Goal: Task Accomplishment & Management: Complete application form

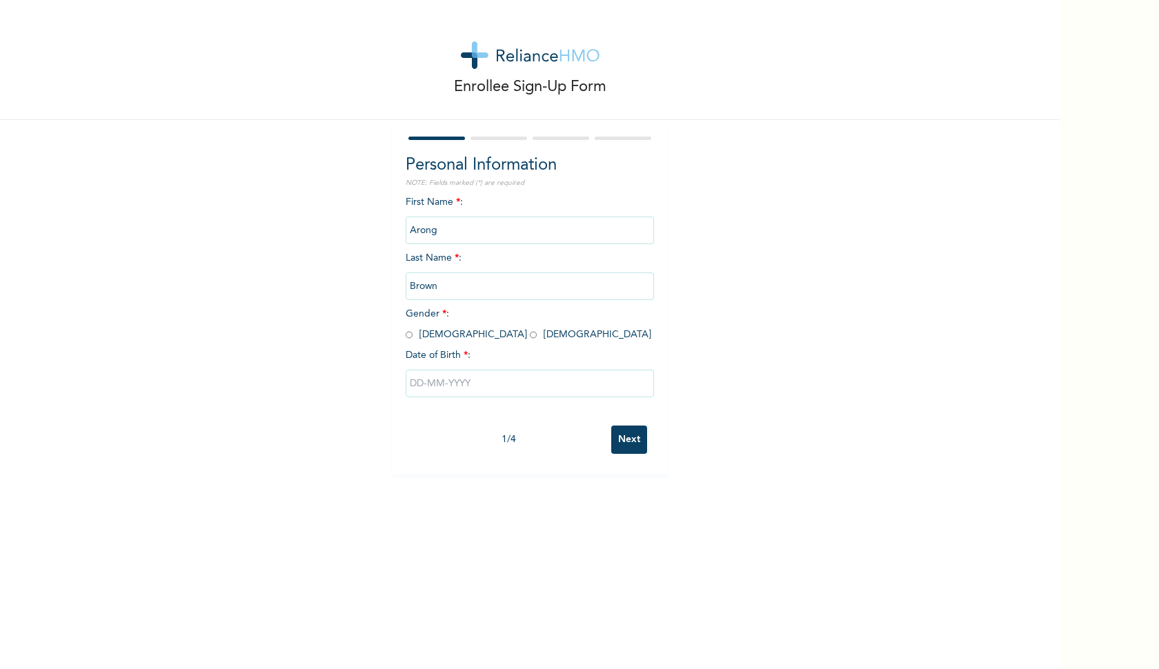
drag, startPoint x: 438, startPoint y: 228, endPoint x: 401, endPoint y: 228, distance: 36.6
click at [406, 228] on input "Arong" at bounding box center [530, 231] width 248 height 28
click at [440, 233] on input "Arong" at bounding box center [530, 231] width 248 height 28
click at [440, 234] on input "Arong" at bounding box center [530, 231] width 248 height 28
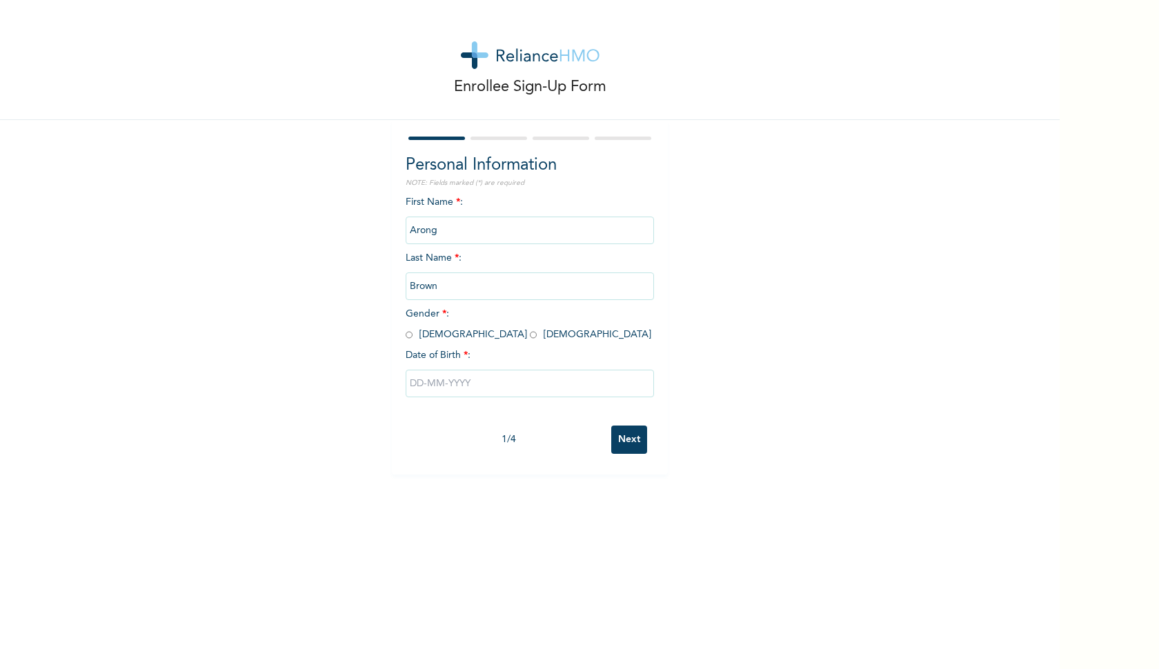
click at [406, 335] on input "radio" at bounding box center [409, 335] width 7 height 13
radio input "true"
click at [447, 383] on input "text" at bounding box center [530, 384] width 248 height 28
select select "9"
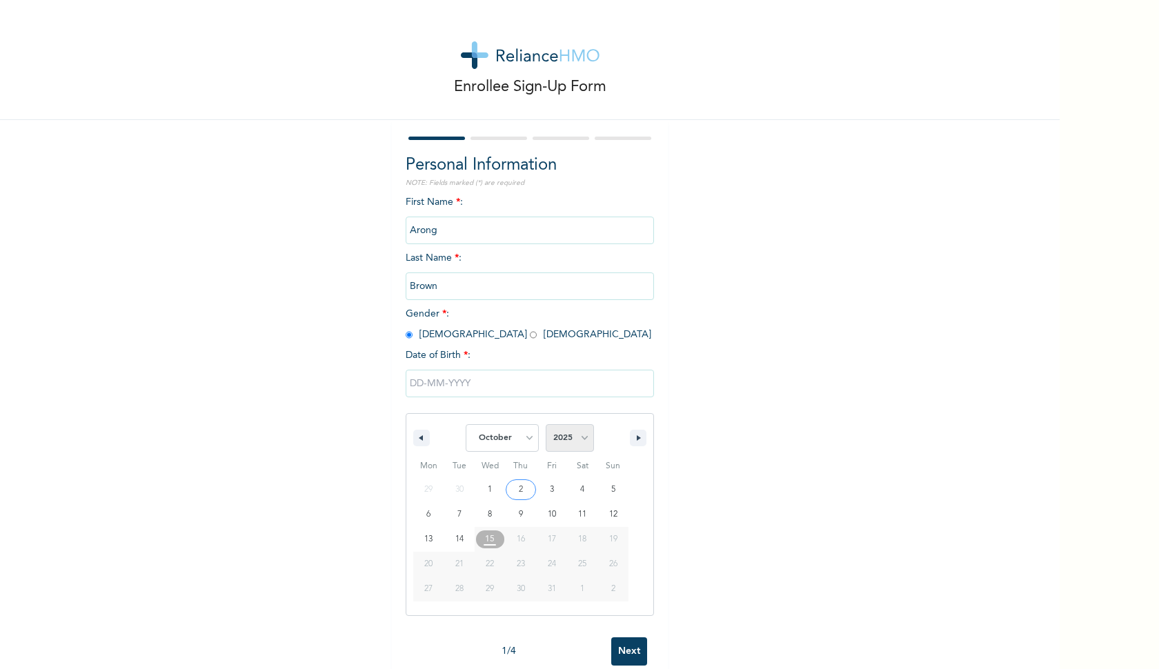
select select "1989"
type input "10/24/1989"
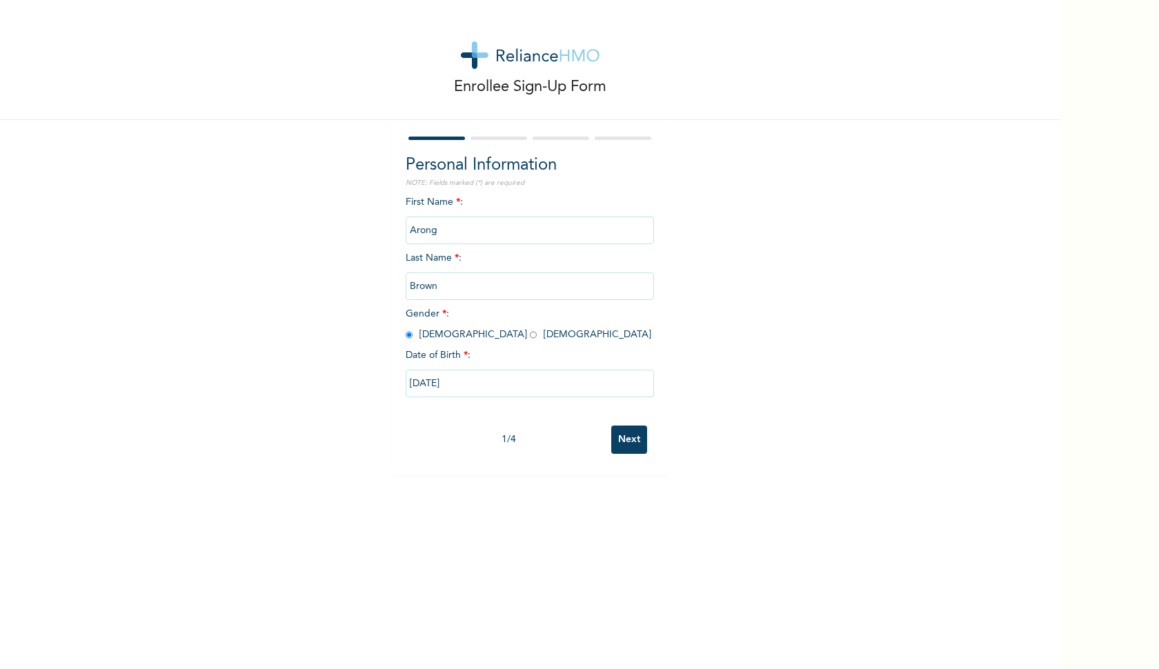
click at [624, 440] on input "Next" at bounding box center [629, 440] width 36 height 28
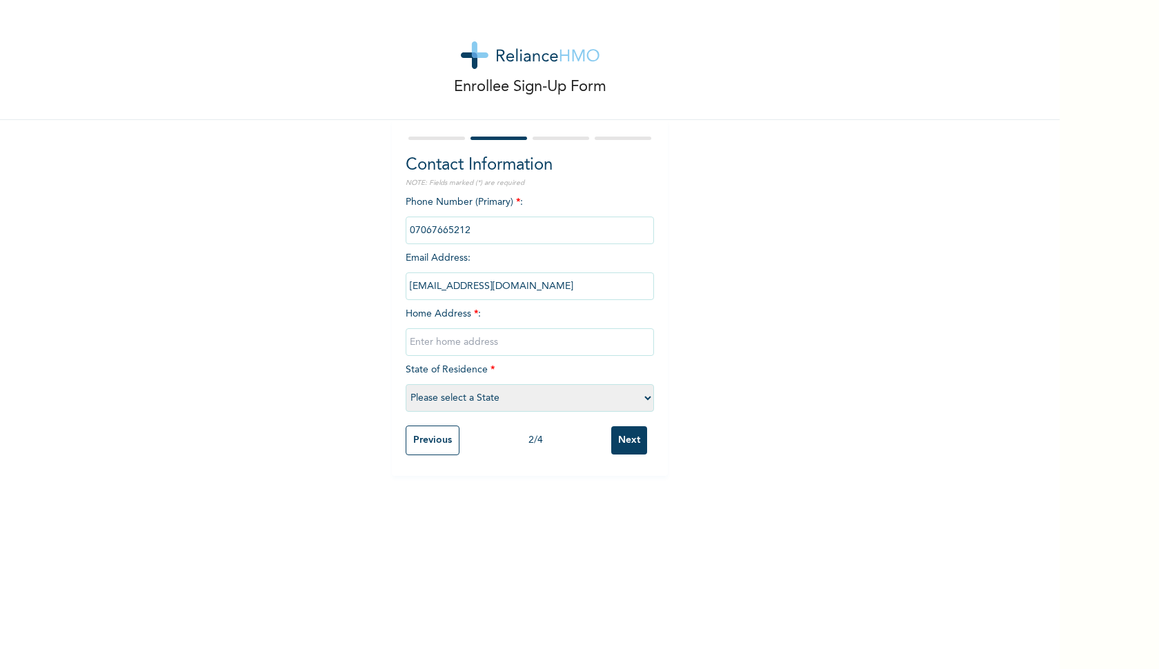
type input "Block [STREET_ADDRESS]"
select select "15"
click at [625, 440] on input "Next" at bounding box center [629, 441] width 36 height 28
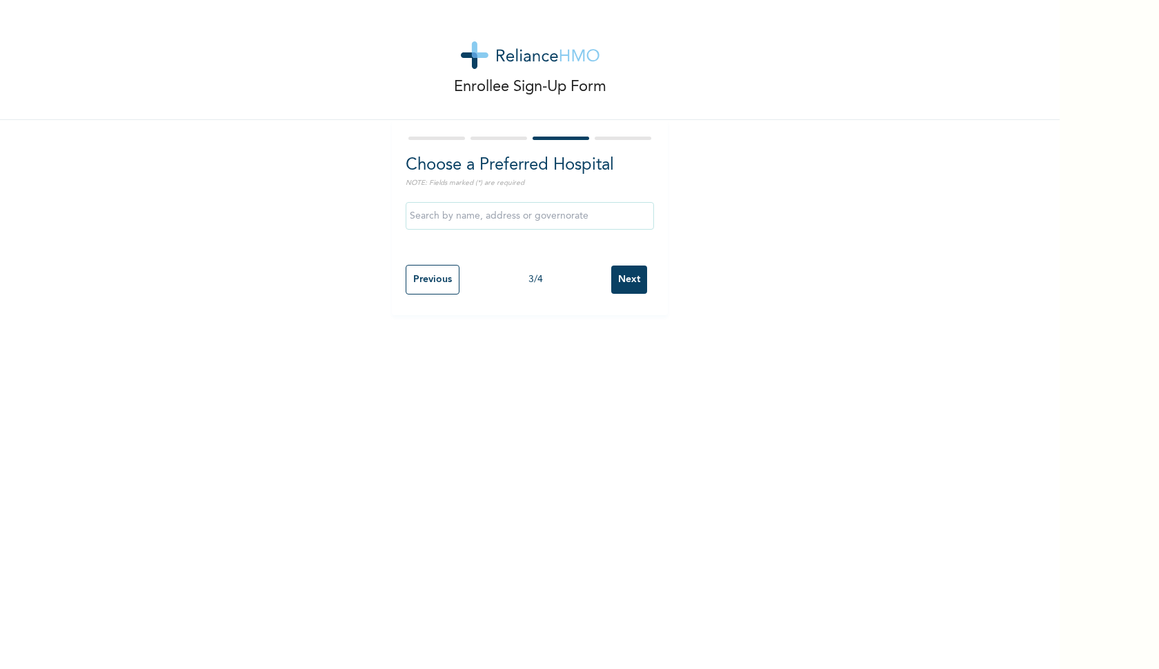
click at [485, 217] on input "text" at bounding box center [530, 216] width 248 height 28
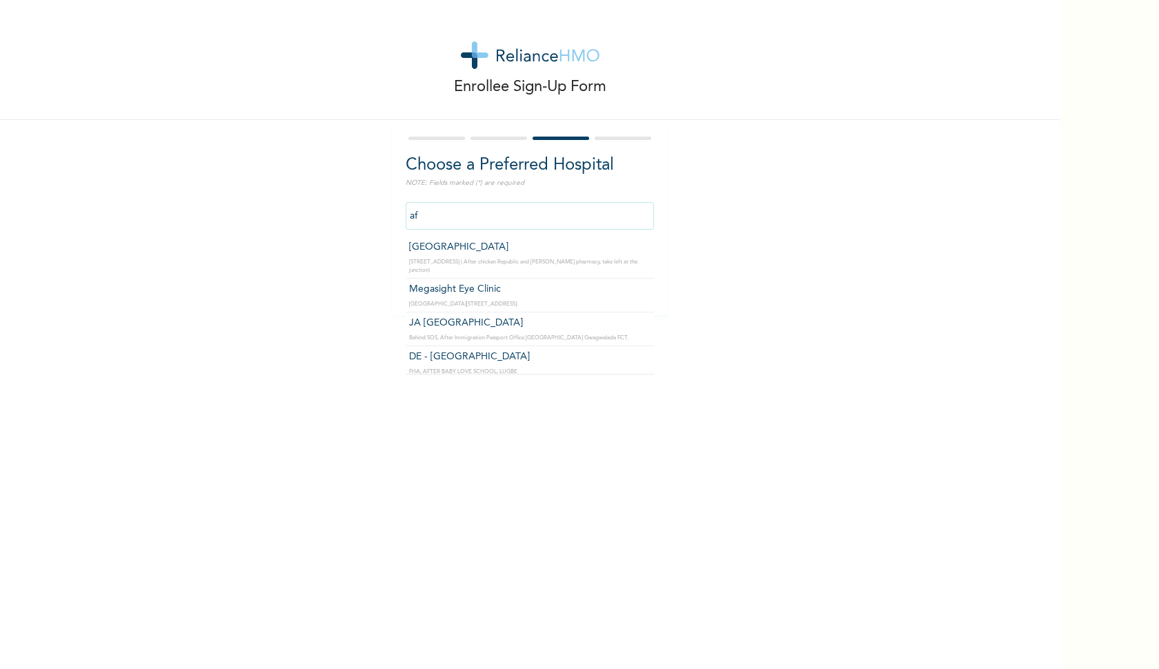
type input "a"
type input "c"
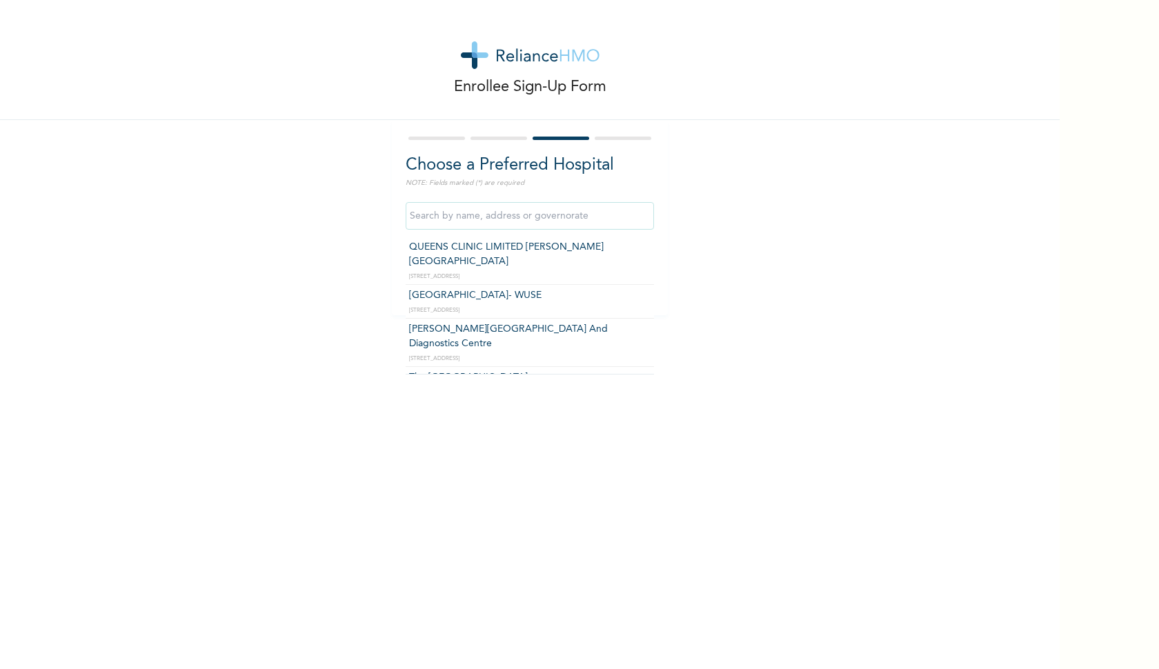
scroll to position [299, 0]
type input "[GEOGRAPHIC_DATA]- WUSE"
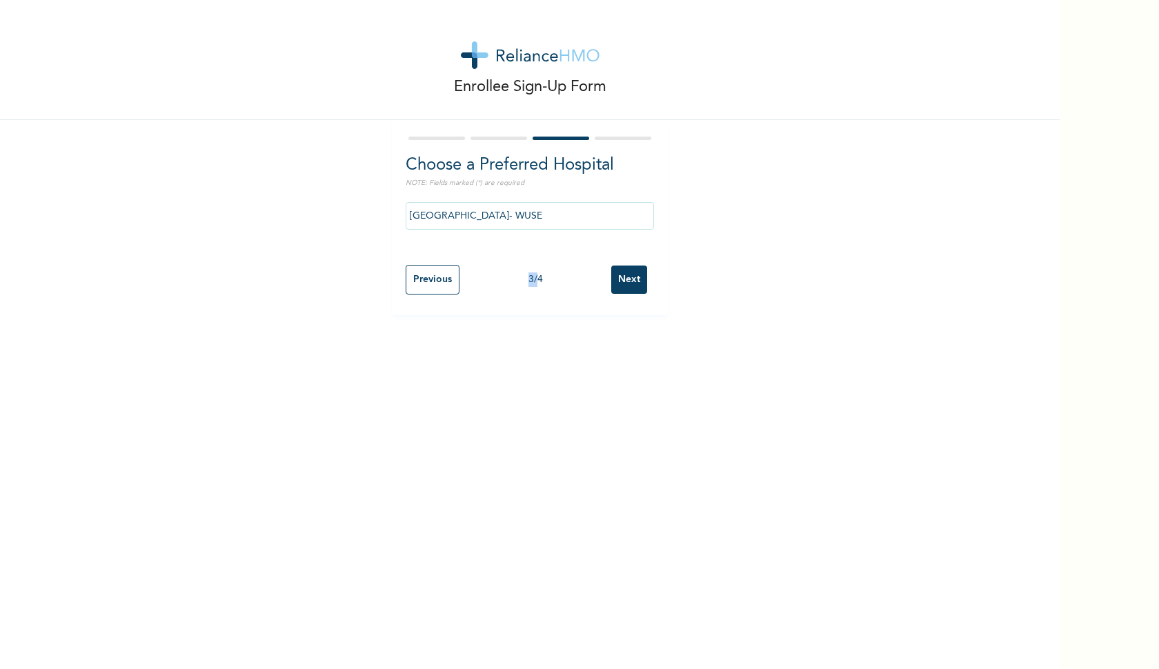
drag, startPoint x: 530, startPoint y: 277, endPoint x: 479, endPoint y: 293, distance: 53.5
click at [546, 216] on input "[GEOGRAPHIC_DATA]- WUSE" at bounding box center [530, 216] width 248 height 28
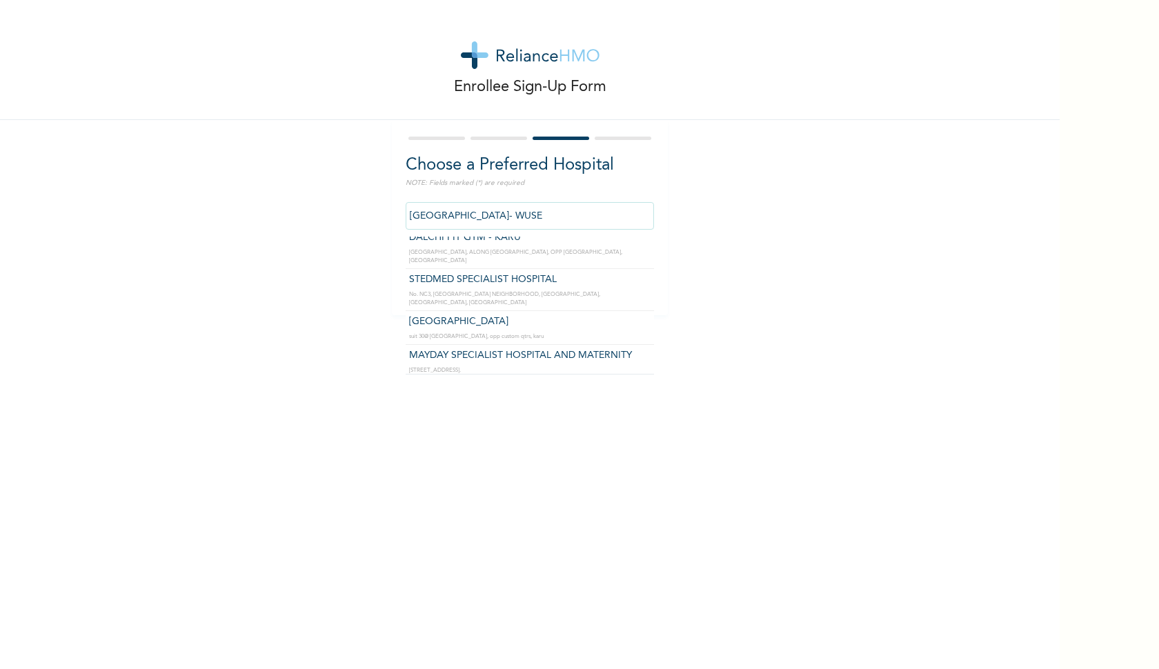
scroll to position [1921, 0]
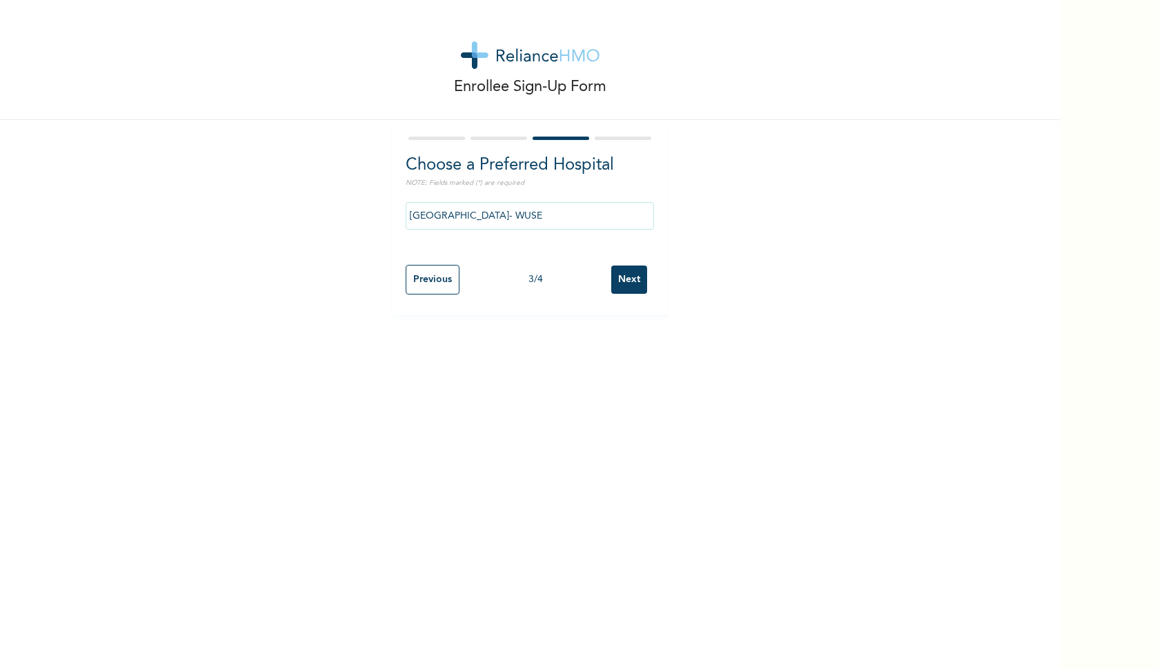
click at [357, 273] on div "Enrollee Sign-Up Form Choose a Preferred Hospital NOTE: Fields marked (*) are r…" at bounding box center [530, 157] width 1060 height 315
click at [424, 282] on input "Previous" at bounding box center [433, 280] width 54 height 30
select select "15"
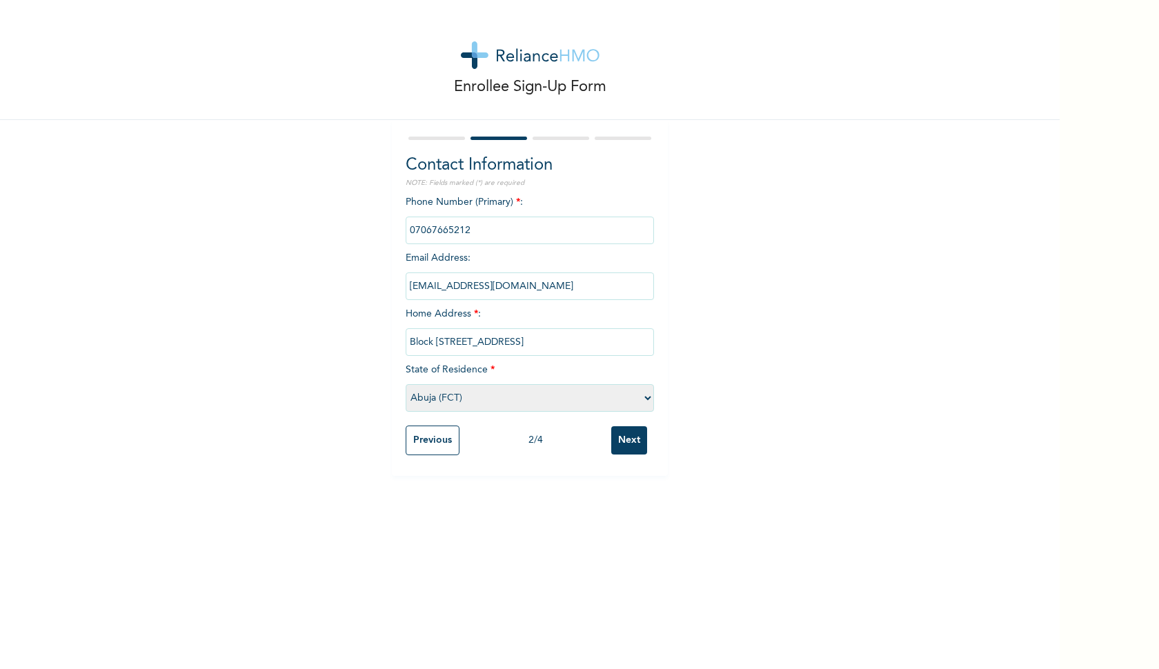
click at [417, 440] on input "Previous" at bounding box center [433, 441] width 54 height 30
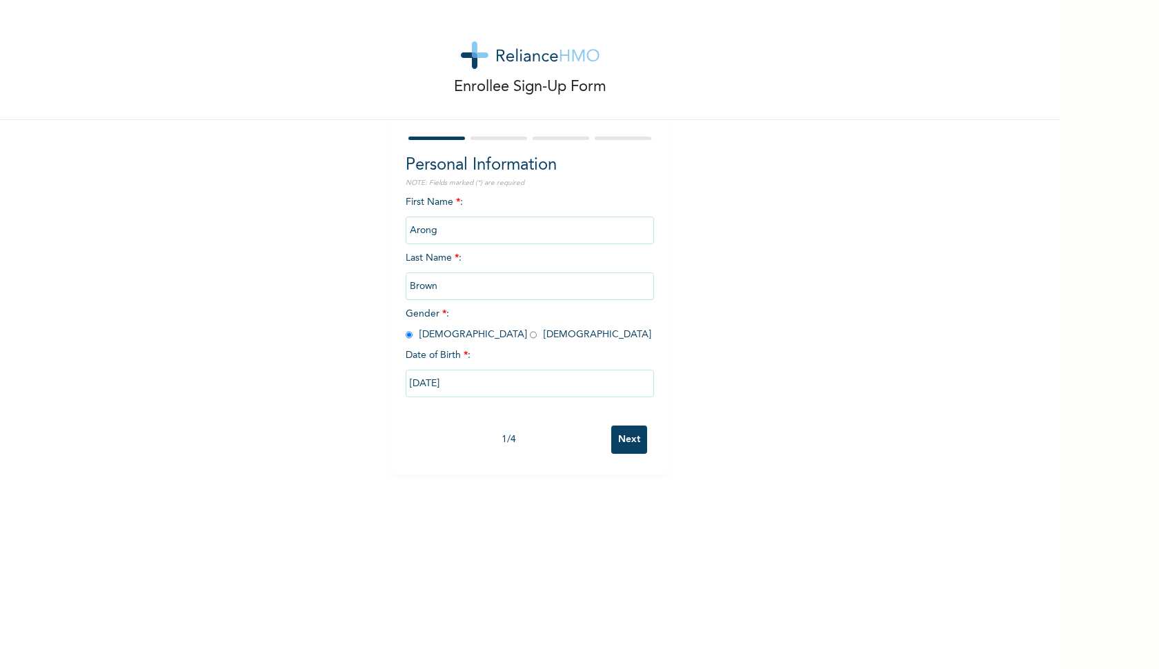
click at [629, 443] on input "Next" at bounding box center [629, 440] width 36 height 28
select select "15"
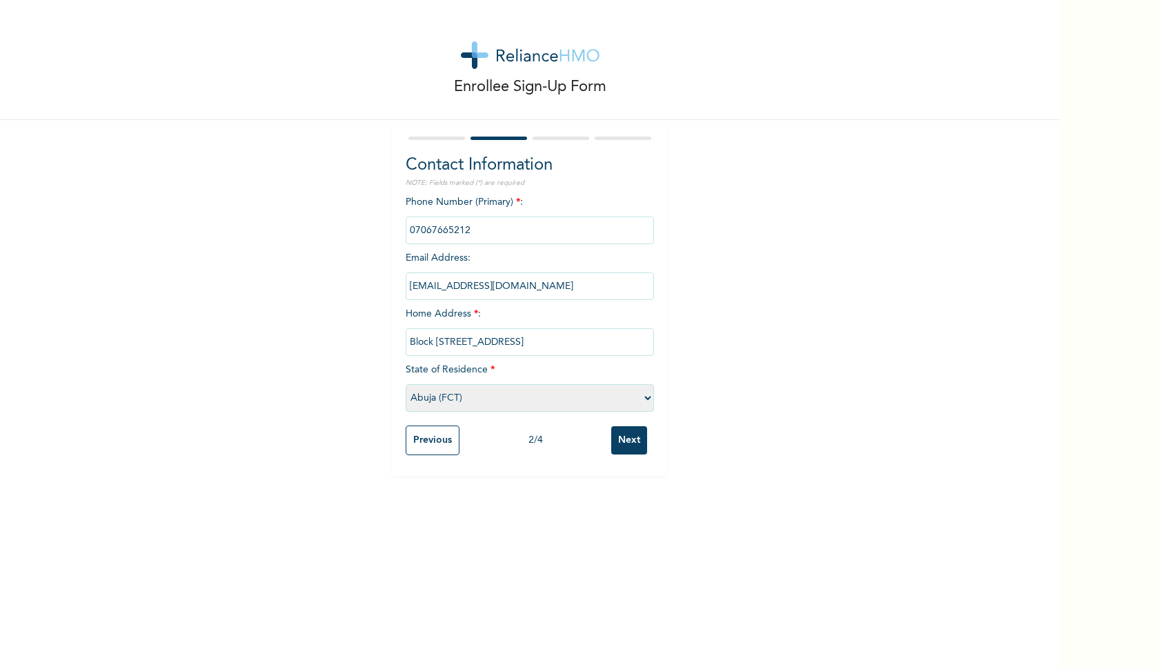
click at [629, 443] on input "Next" at bounding box center [629, 441] width 36 height 28
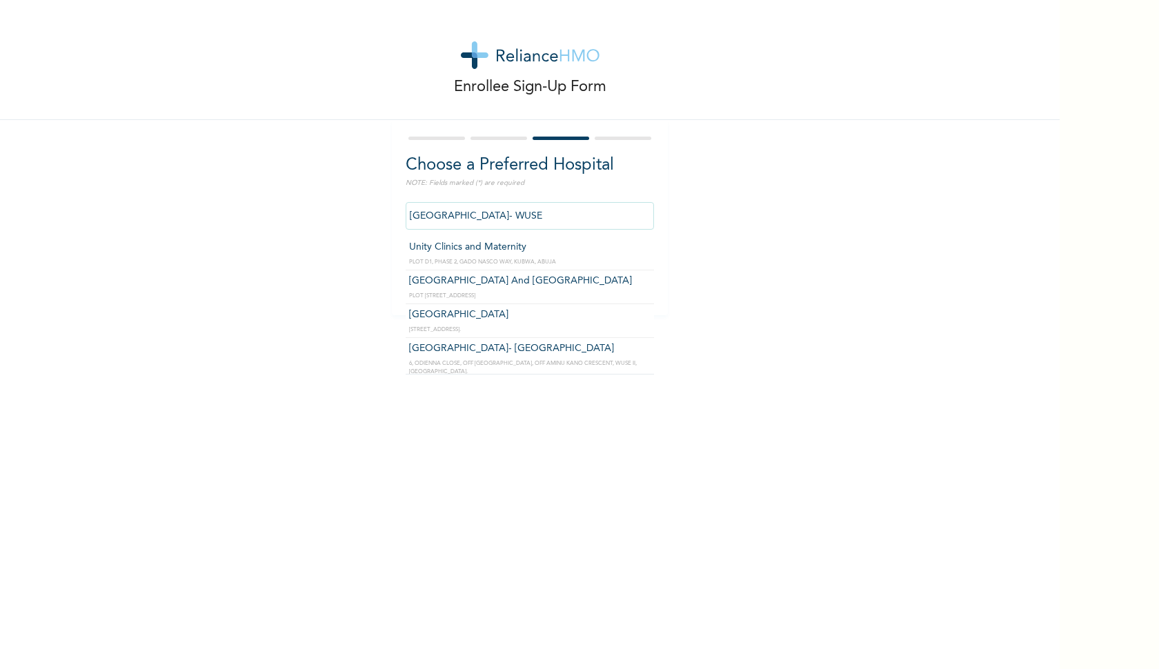
drag, startPoint x: 546, startPoint y: 214, endPoint x: 370, endPoint y: 208, distance: 176.1
click at [370, 208] on div "Enrollee Sign-Up Form Choose a Preferred Hospital NOTE: Fields marked (*) are r…" at bounding box center [530, 157] width 1060 height 315
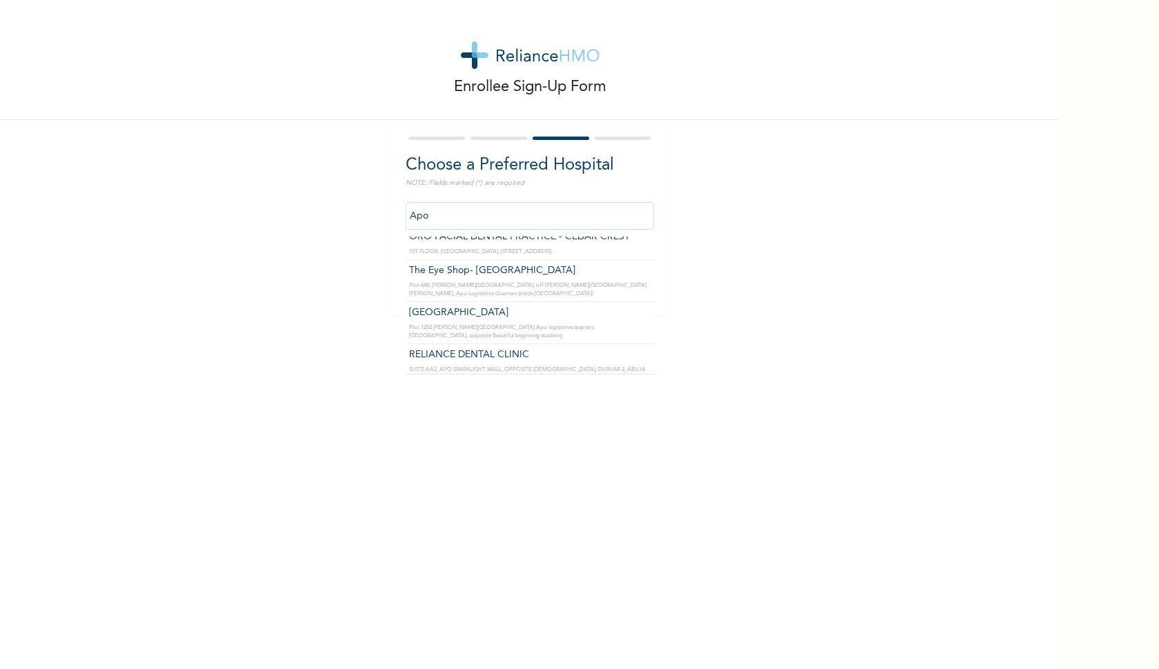
scroll to position [121, 0]
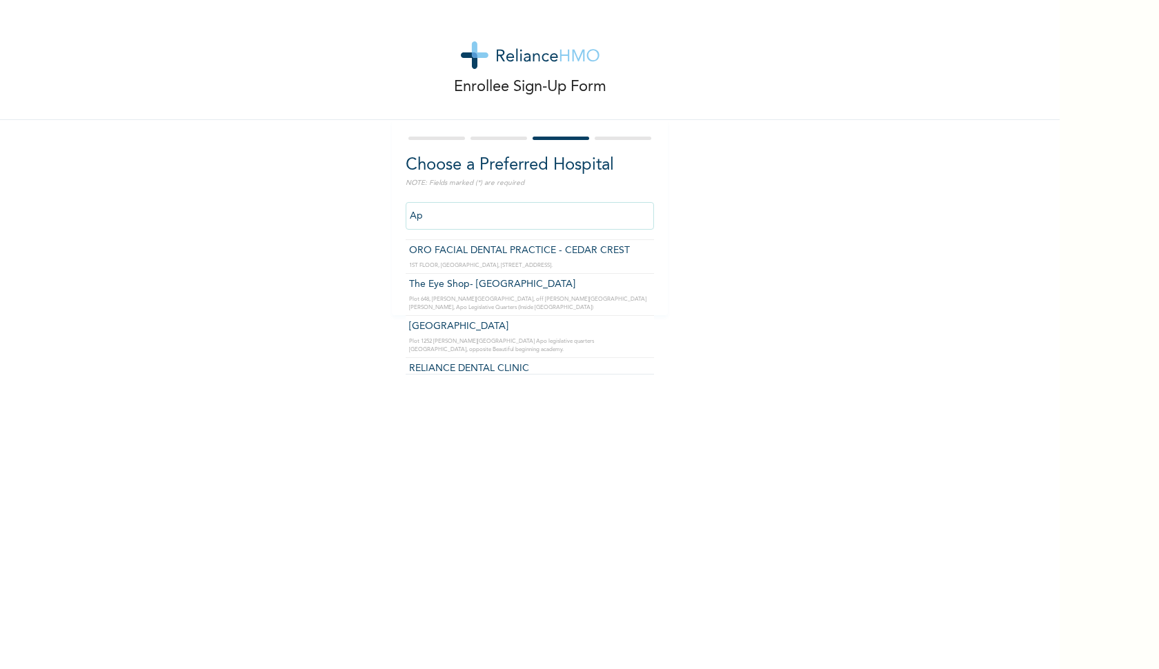
type input "A"
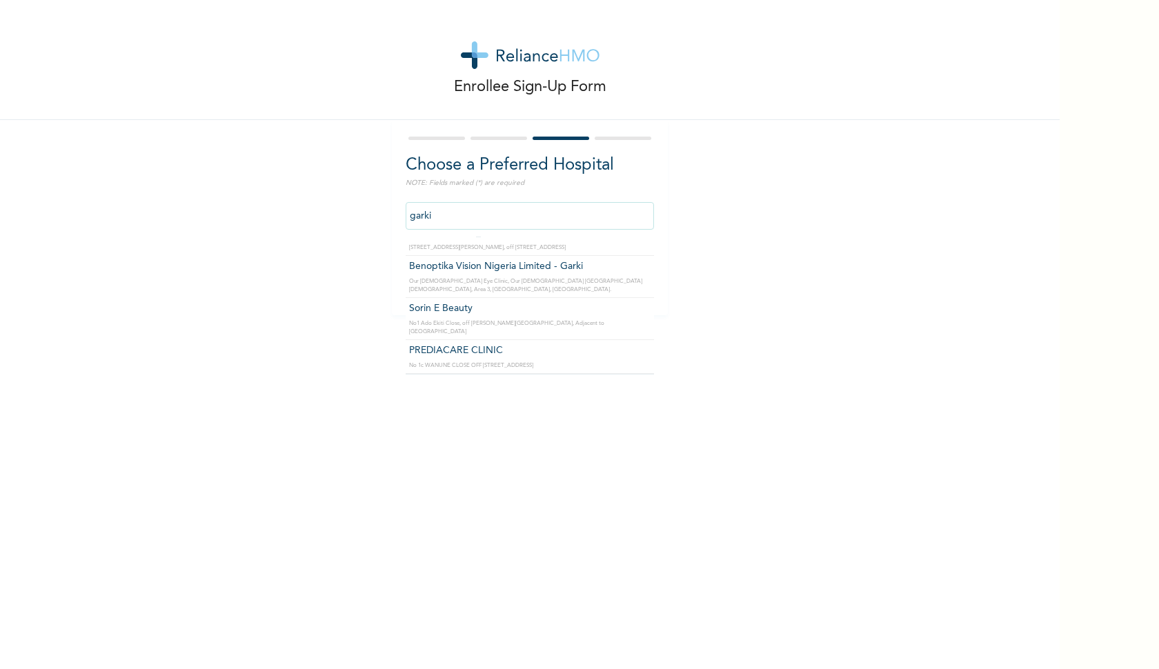
scroll to position [0, 0]
type input "g"
type input "s"
type input "Sahad Hospitals"
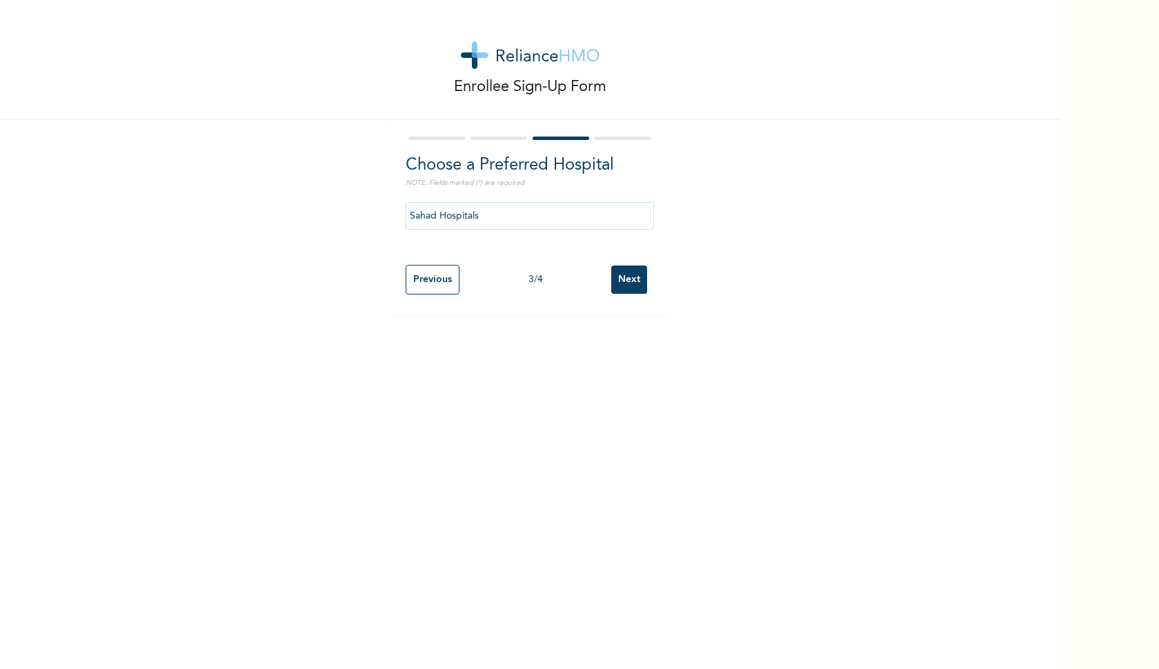
click at [627, 284] on input "Next" at bounding box center [629, 280] width 36 height 28
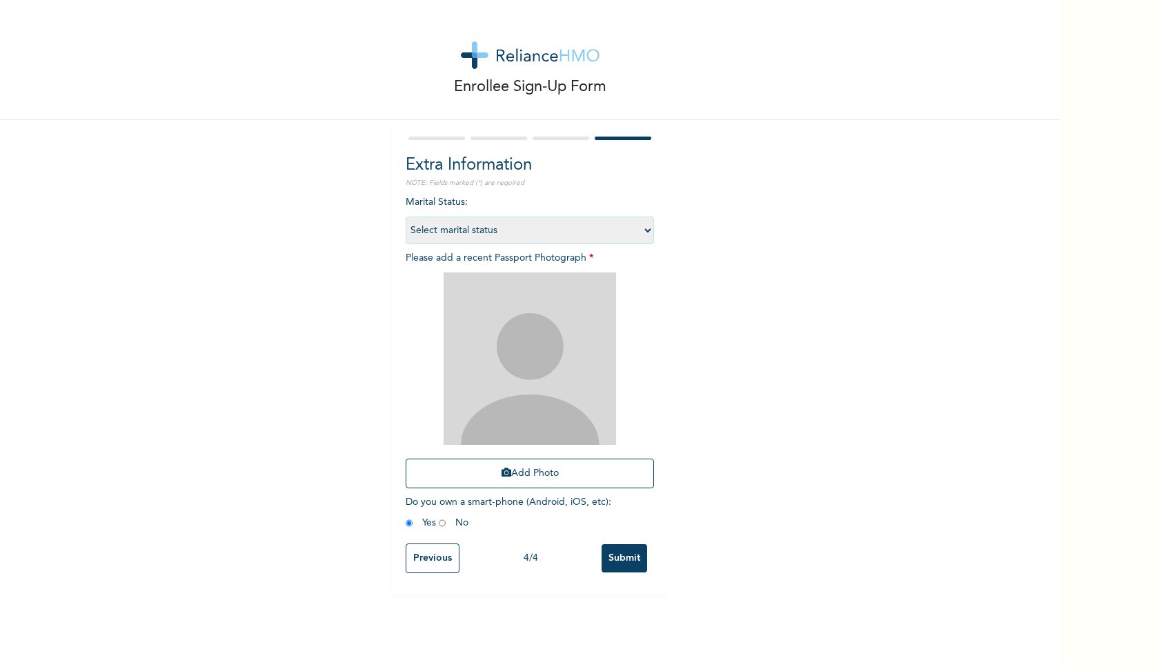
select select "2"
click at [516, 477] on button "Add Photo" at bounding box center [530, 474] width 248 height 30
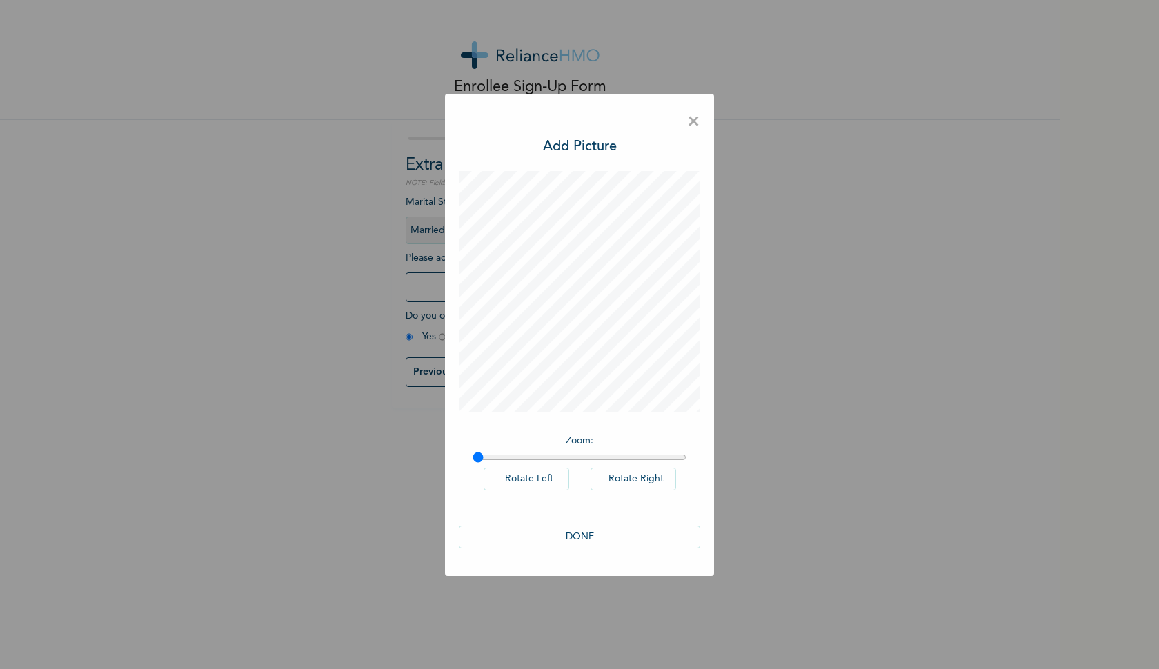
click at [583, 538] on button "DONE" at bounding box center [580, 537] width 242 height 23
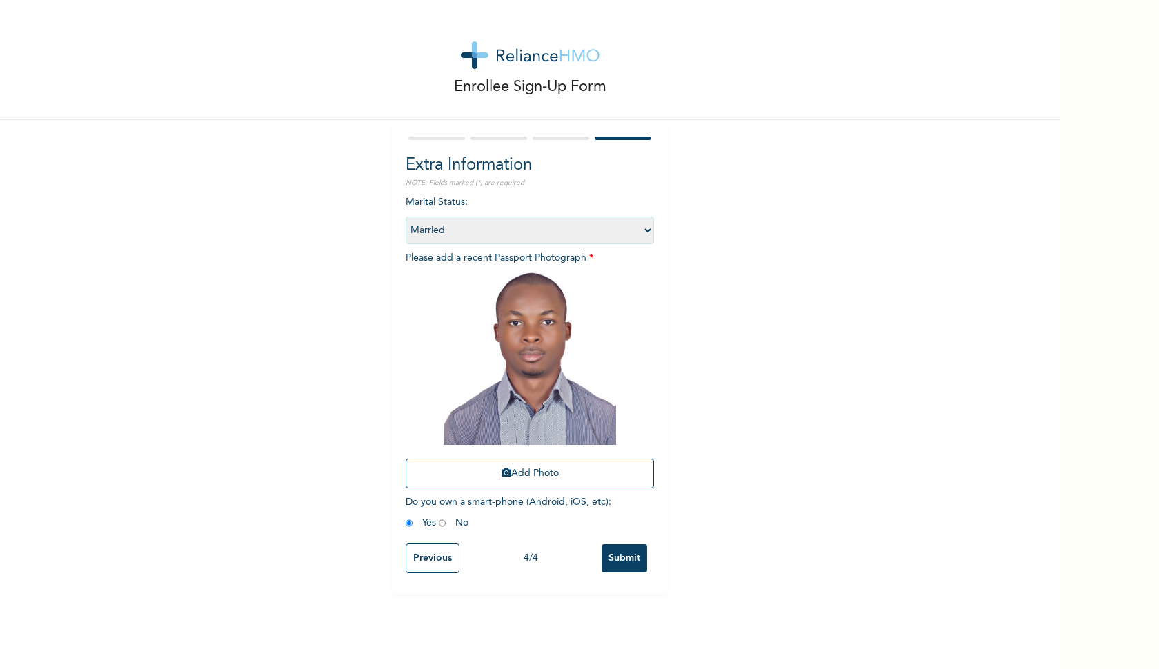
click at [622, 558] on input "Submit" at bounding box center [625, 559] width 46 height 28
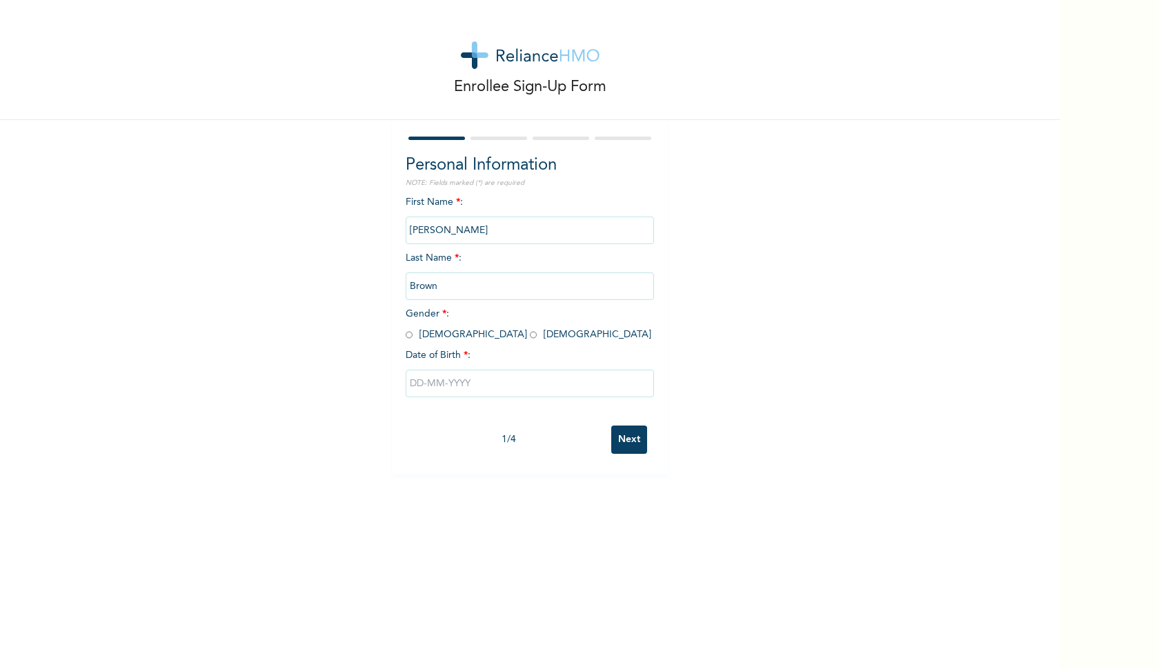
click at [530, 335] on input "radio" at bounding box center [533, 335] width 7 height 13
radio input "true"
click at [436, 384] on input "text" at bounding box center [530, 384] width 248 height 28
select select "9"
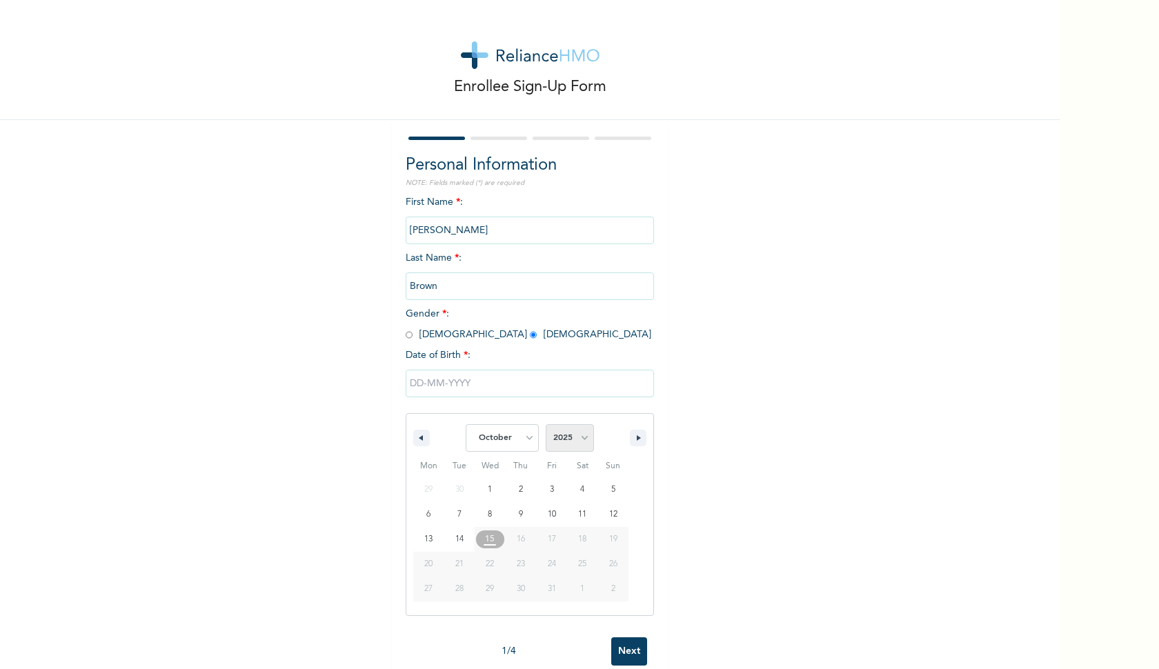
select select "1996"
select select "0"
type input "[DATE]"
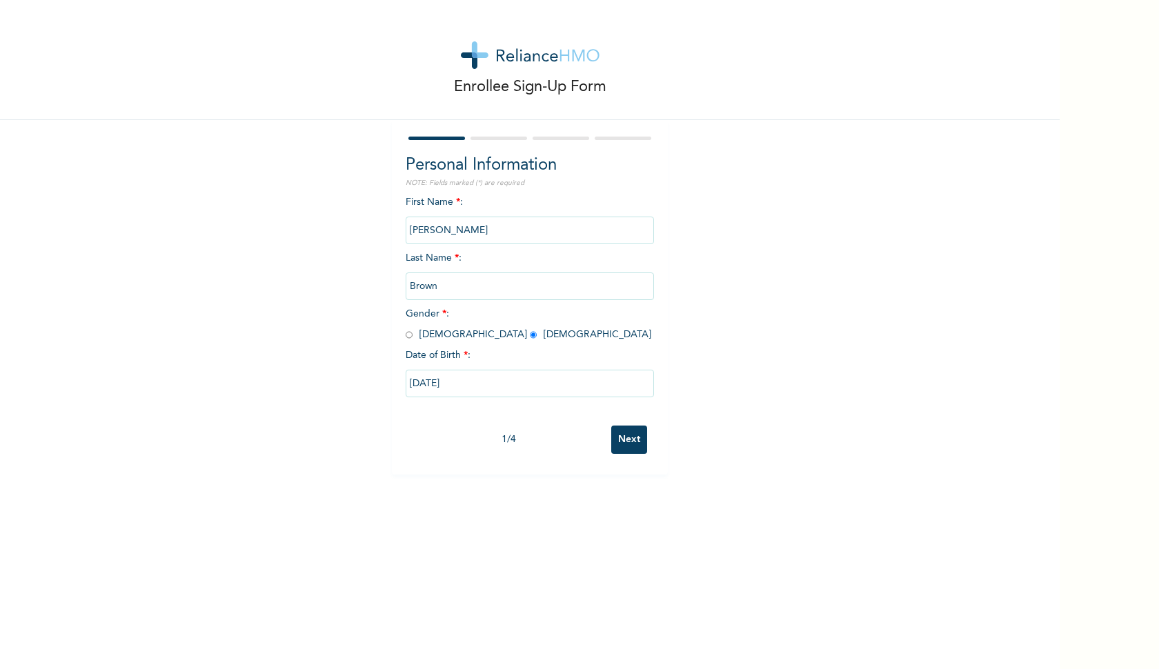
click at [617, 442] on input "Next" at bounding box center [629, 440] width 36 height 28
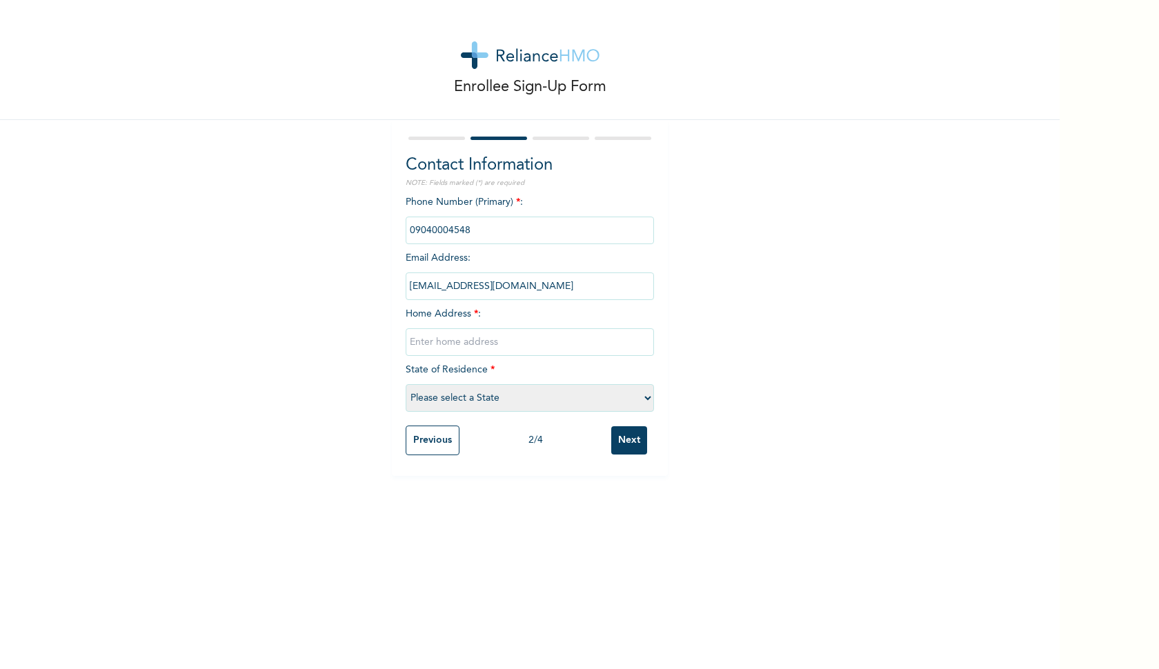
type input "Block [STREET_ADDRESS]"
select select "15"
click at [620, 442] on input "Next" at bounding box center [629, 441] width 36 height 28
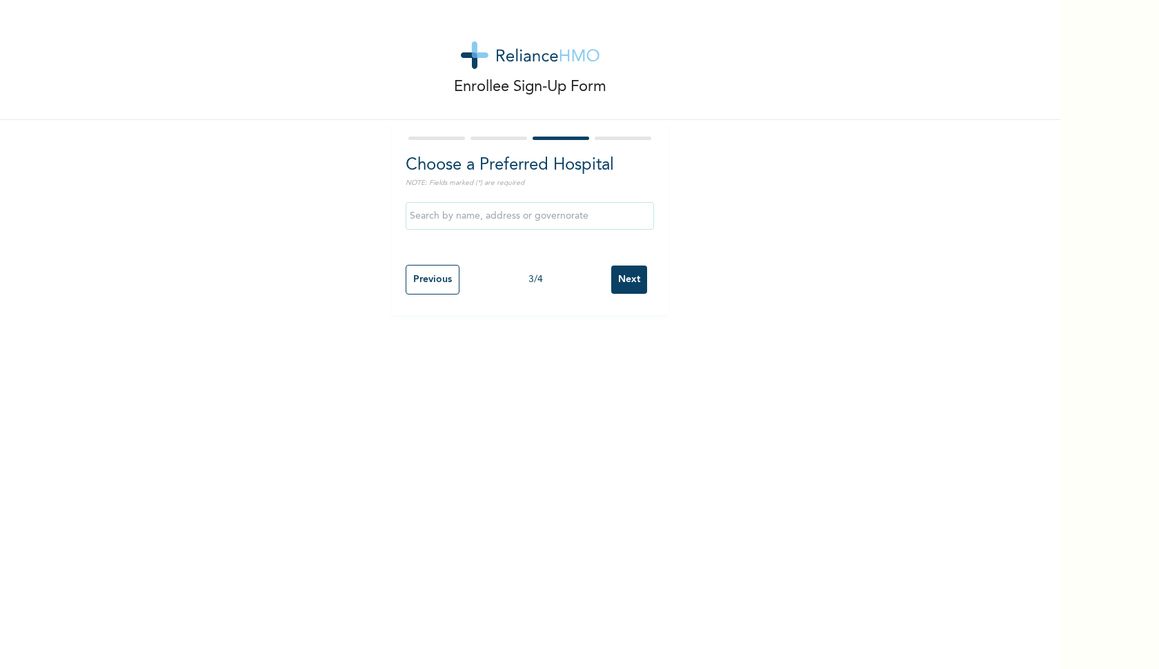
click at [491, 221] on input "text" at bounding box center [530, 216] width 248 height 28
click at [465, 215] on input "no result" at bounding box center [530, 216] width 248 height 28
type input "n"
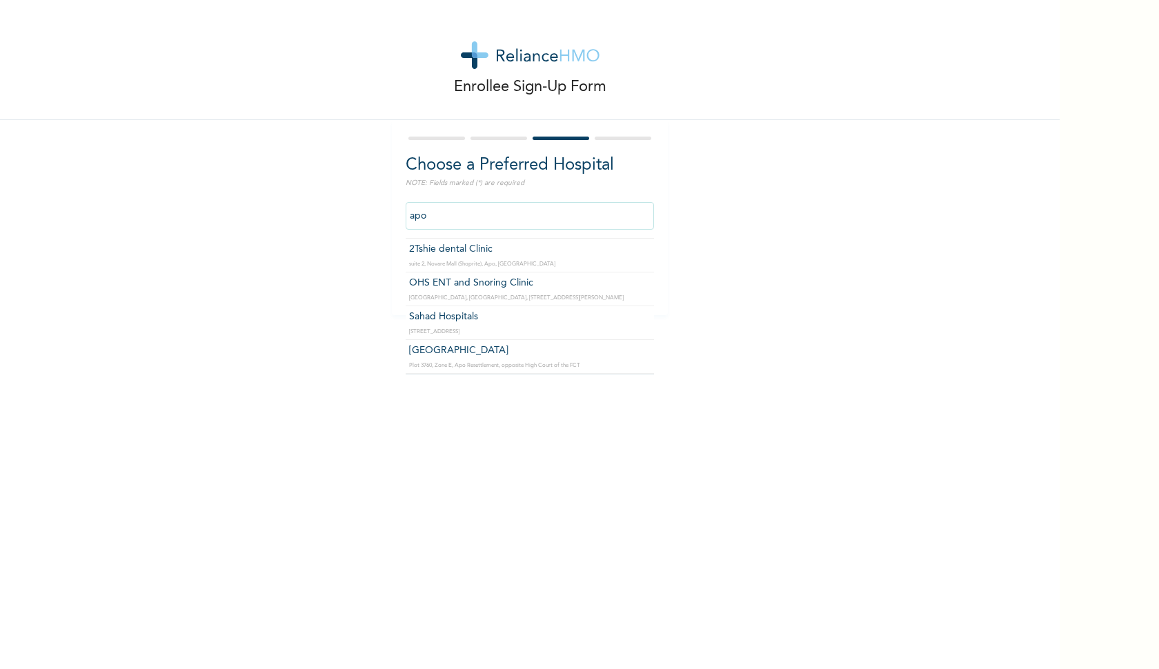
scroll to position [356, 0]
type input "Sahad Hospitals"
click at [633, 276] on input "Next" at bounding box center [629, 280] width 36 height 28
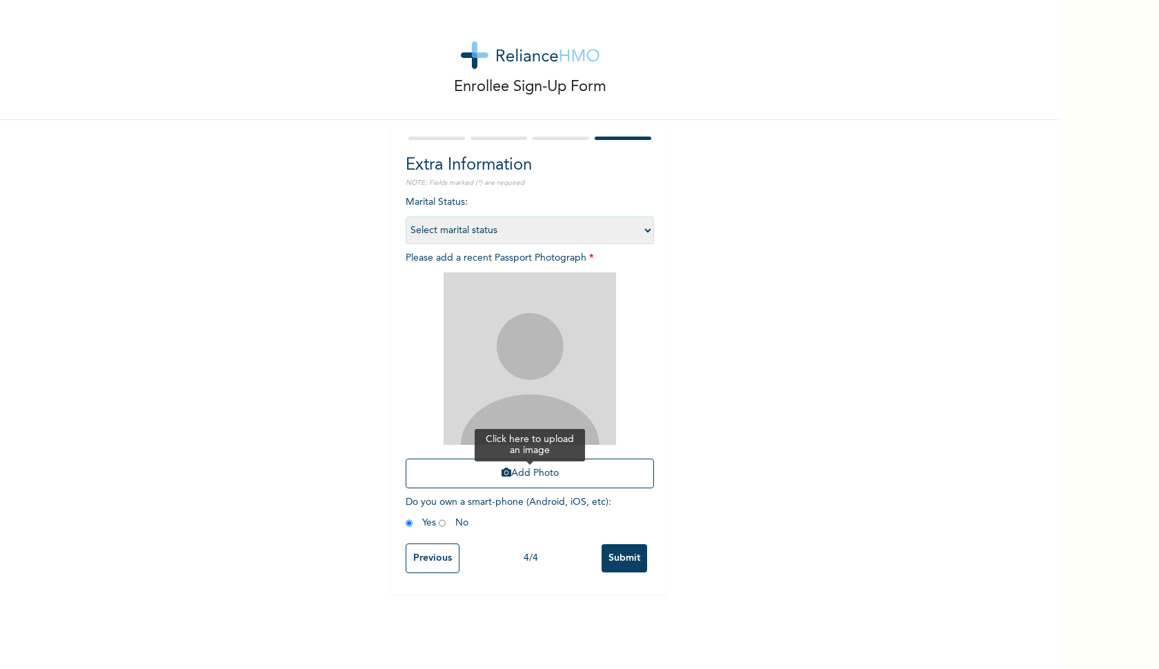
click at [525, 475] on button "Add Photo" at bounding box center [530, 474] width 248 height 30
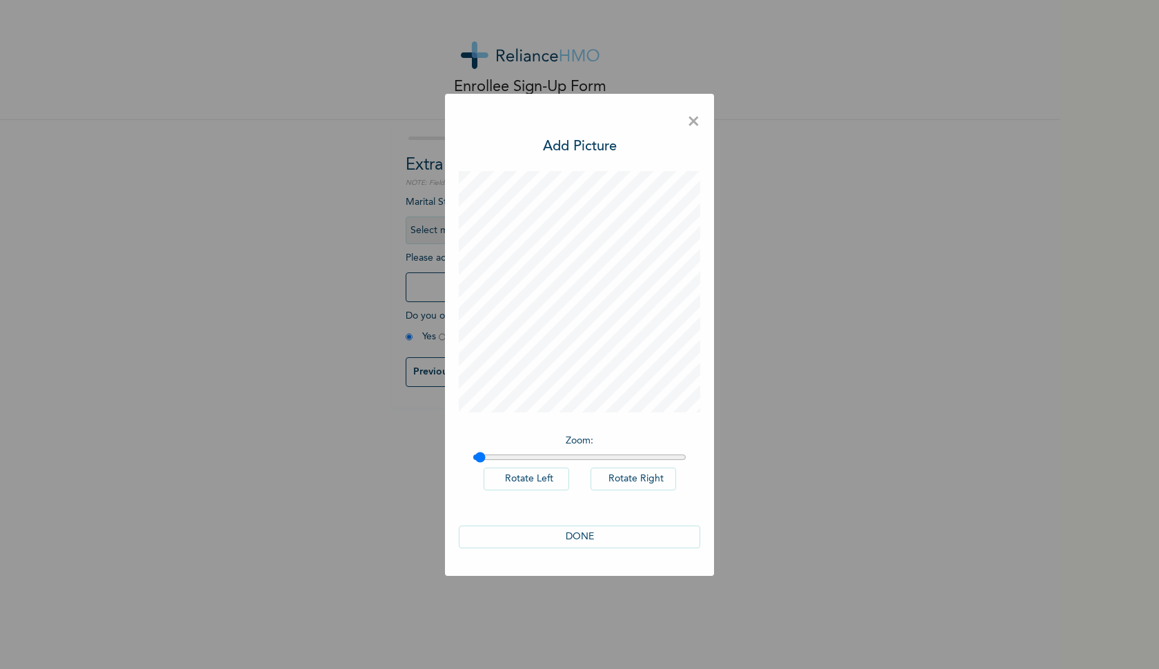
type input "1"
drag, startPoint x: 480, startPoint y: 458, endPoint x: 467, endPoint y: 441, distance: 20.7
click at [467, 441] on div "Zoom : Rotate Left Rotate Right" at bounding box center [580, 469] width 242 height 85
click at [574, 537] on button "DONE" at bounding box center [580, 537] width 242 height 23
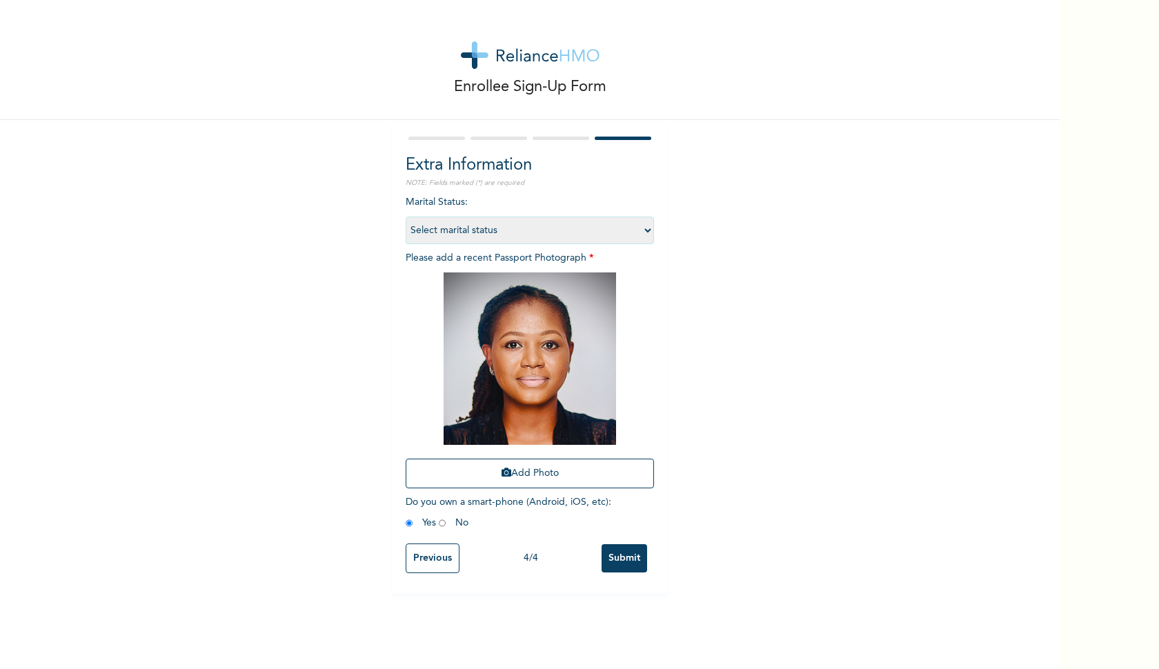
click at [620, 562] on input "Submit" at bounding box center [625, 559] width 46 height 28
